Goal: Task Accomplishment & Management: Manage account settings

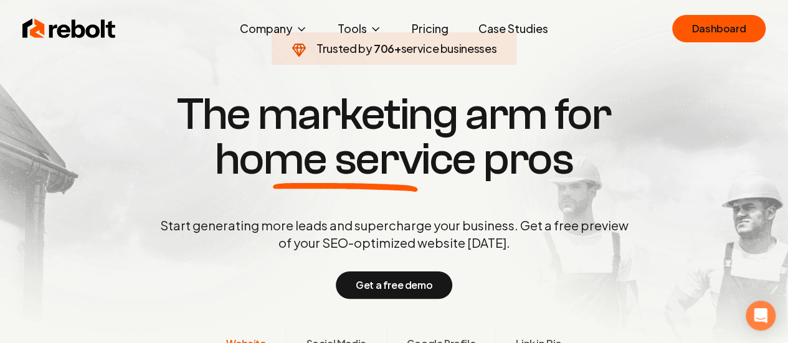
click at [629, 38] on div "Rebolt Company About Blog Jobs Help Center Tools Google Review QR Code Generato…" at bounding box center [393, 28] width 773 height 37
click at [657, 32] on div "Rebolt Company About Blog Jobs Help Center Tools Google Review QR Code Generato…" at bounding box center [393, 28] width 773 height 37
click at [700, 31] on link "Dashboard" at bounding box center [718, 28] width 93 height 27
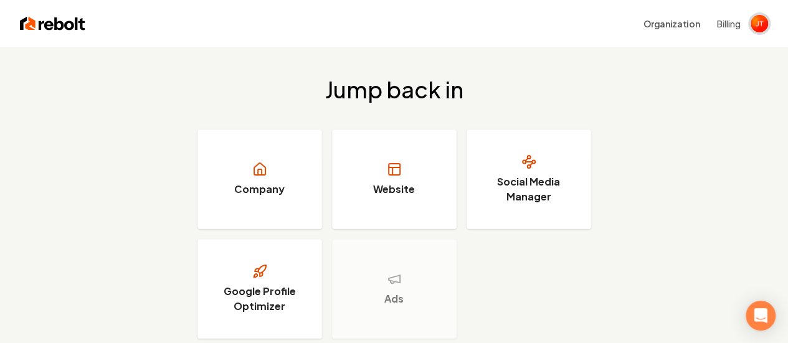
click at [758, 26] on img "Open user button" at bounding box center [759, 23] width 17 height 17
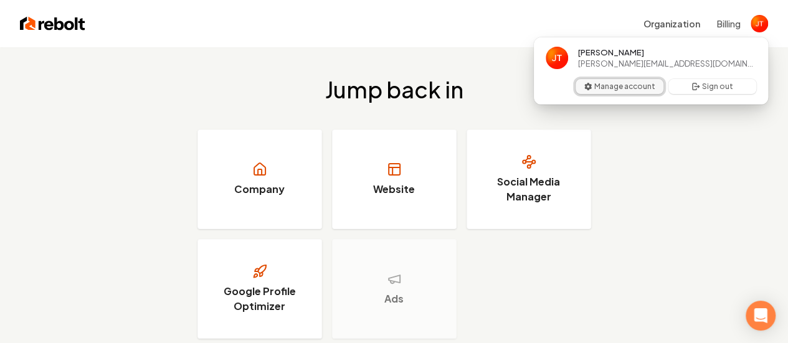
click at [638, 87] on button "Manage account" at bounding box center [620, 86] width 88 height 15
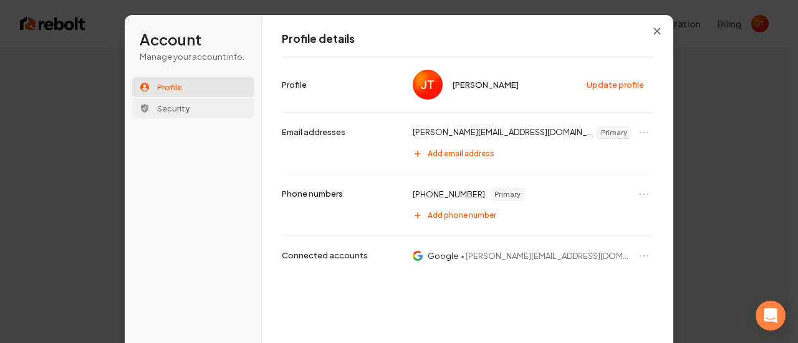
click at [181, 112] on span "Security" at bounding box center [173, 108] width 33 height 11
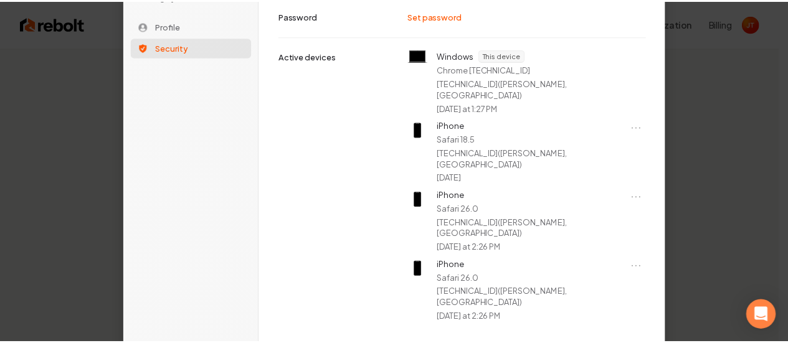
scroll to position [110, 0]
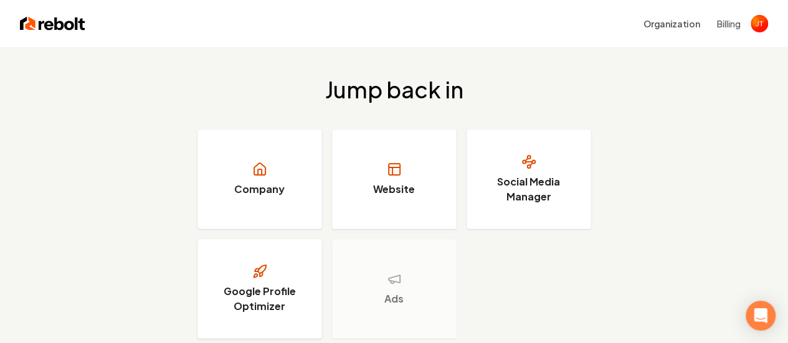
click at [738, 25] on button "Billing" at bounding box center [729, 23] width 24 height 12
